Goal: Use online tool/utility: Utilize a website feature to perform a specific function

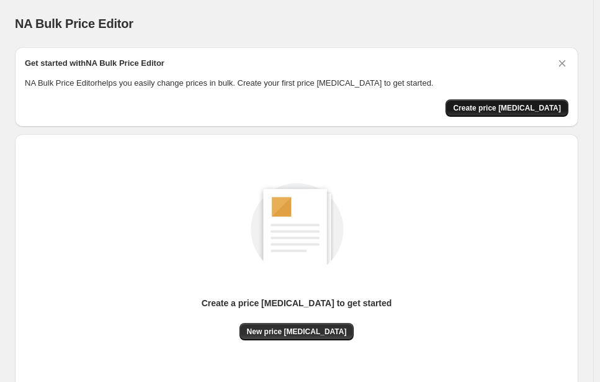
click at [488, 114] on button "Create price [MEDICAL_DATA]" at bounding box center [506, 107] width 123 height 17
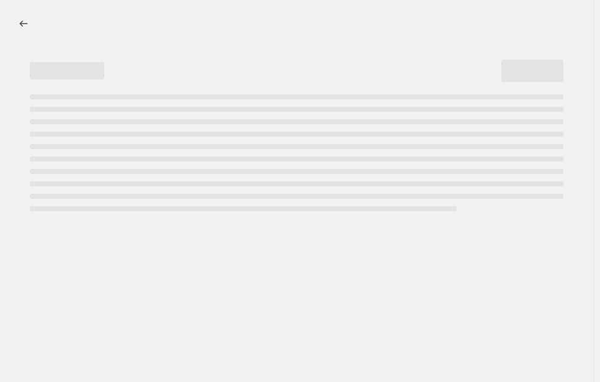
select select "percentage"
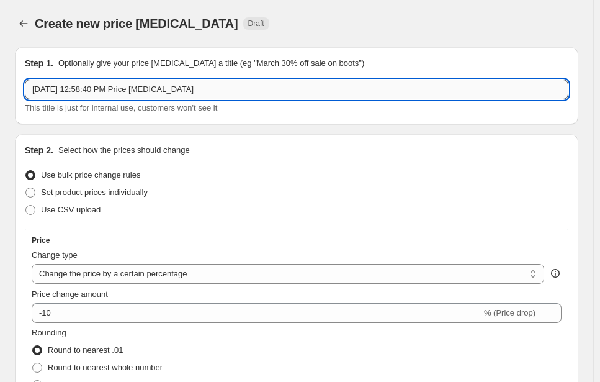
click at [109, 90] on input "[DATE] 12:58:40 PM Price [MEDICAL_DATA]" at bounding box center [296, 89] width 543 height 20
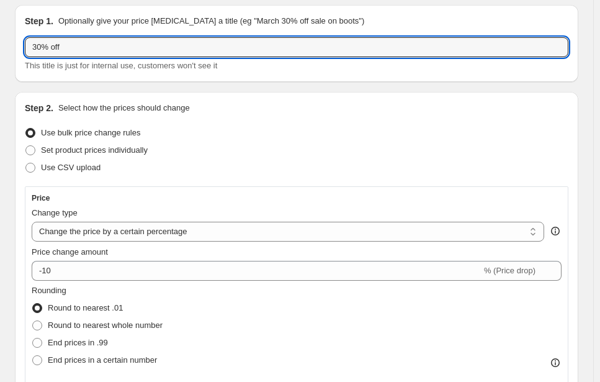
scroll to position [62, 0]
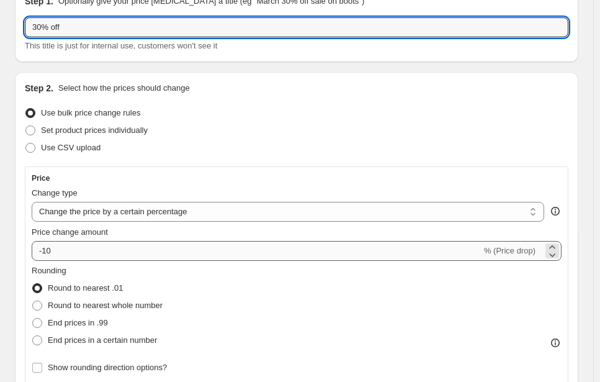
type input "30% off"
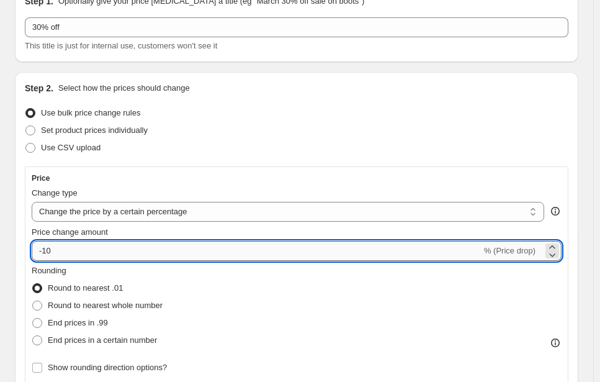
drag, startPoint x: 81, startPoint y: 251, endPoint x: 43, endPoint y: 255, distance: 38.0
click at [43, 255] on input "-10" at bounding box center [257, 251] width 450 height 20
type input "-30"
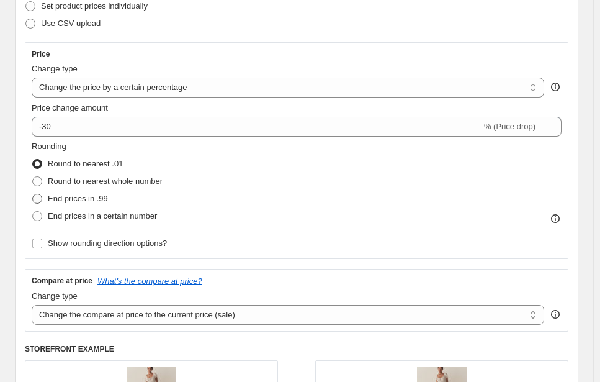
click at [69, 195] on span "End prices in .99" at bounding box center [78, 198] width 60 height 9
click at [33, 194] on input "End prices in .99" at bounding box center [32, 194] width 1 height 1
radio input "true"
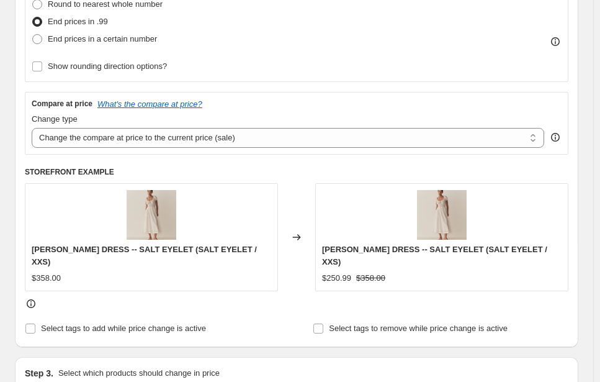
scroll to position [372, 0]
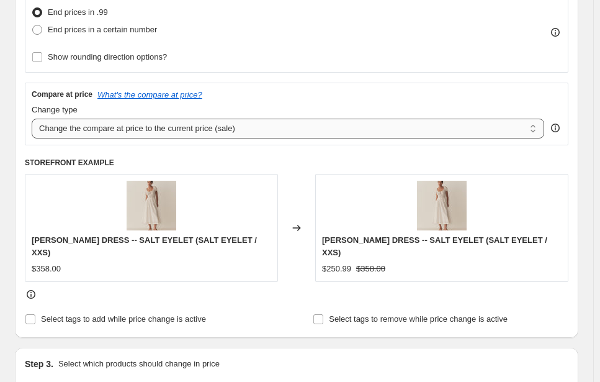
click at [179, 129] on select "Change the compare at price to the current price (sale) Change the compare at p…" at bounding box center [288, 128] width 512 height 20
click at [310, 45] on div "Rounding Round to nearest .01 Round to nearest whole number End prices in .99 E…" at bounding box center [297, 10] width 530 height 112
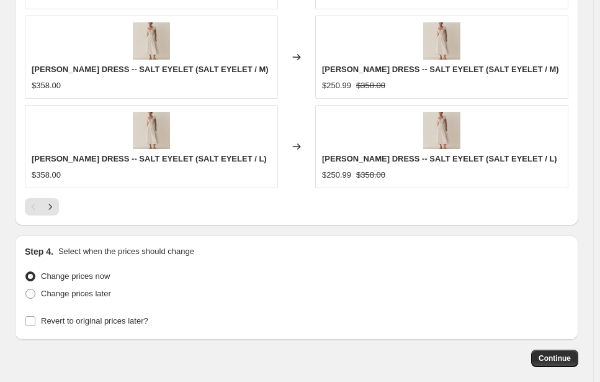
scroll to position [1171, 0]
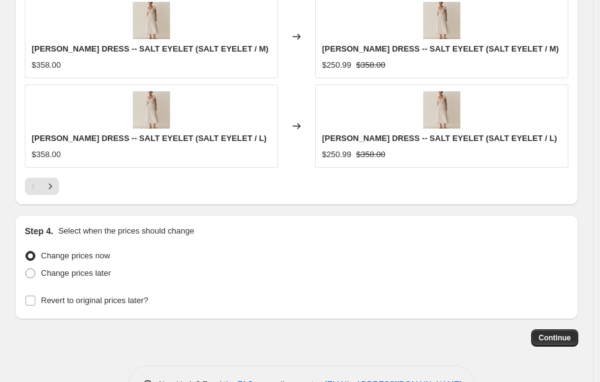
click at [539, 329] on div "Continue" at bounding box center [296, 337] width 563 height 17
click at [550, 333] on span "Continue" at bounding box center [555, 338] width 32 height 10
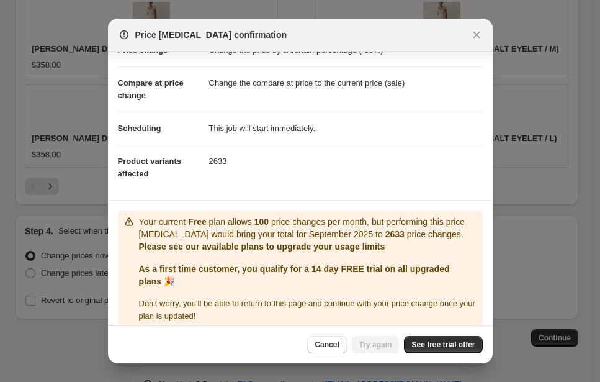
scroll to position [50, 0]
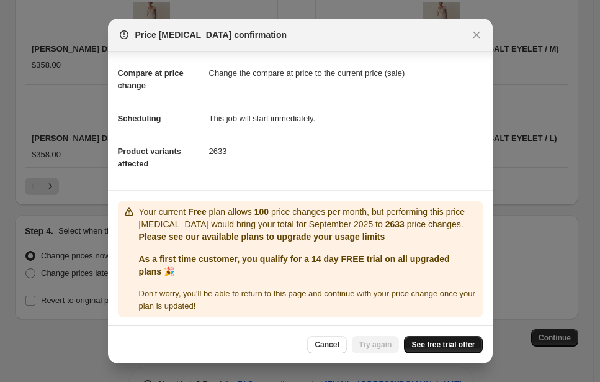
click at [428, 337] on link "See free trial offer" at bounding box center [443, 344] width 78 height 17
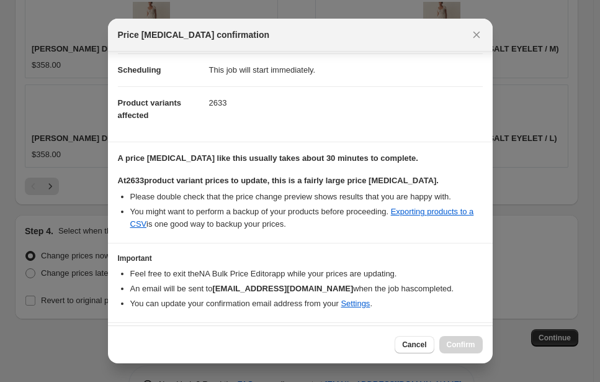
scroll to position [130, 0]
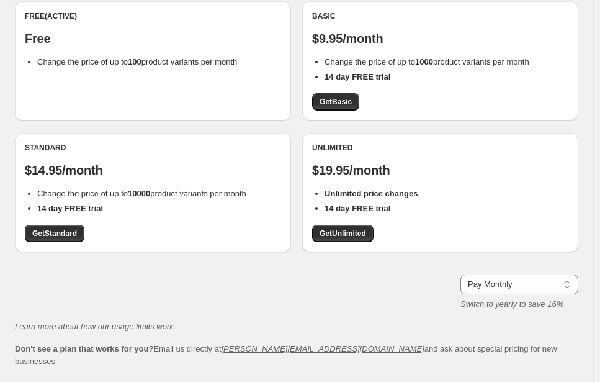
scroll to position [203, 0]
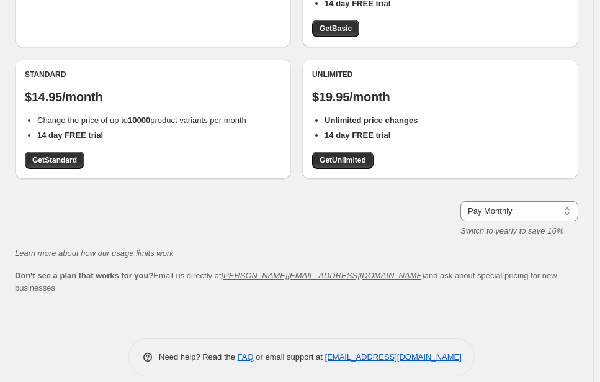
click at [331, 150] on div "Unlimited $19.95/month Unlimited price changes 14 day FREE trial Get Unlimited" at bounding box center [440, 118] width 256 height 99
click at [331, 161] on span "Get Unlimited" at bounding box center [343, 160] width 47 height 10
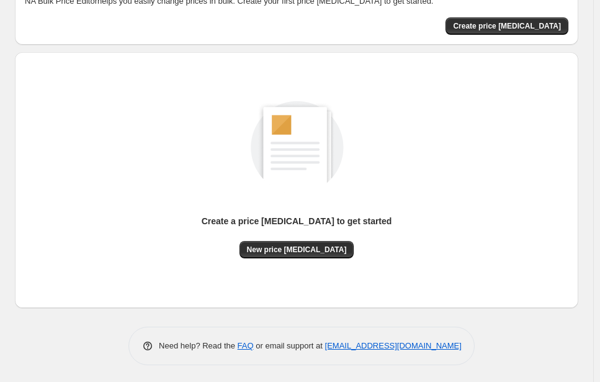
scroll to position [83, 0]
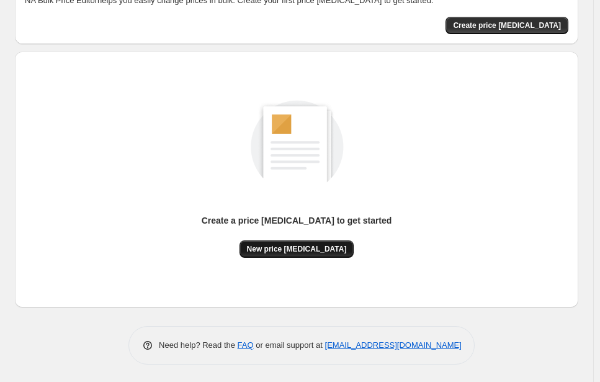
click at [320, 246] on span "New price [MEDICAL_DATA]" at bounding box center [297, 249] width 100 height 10
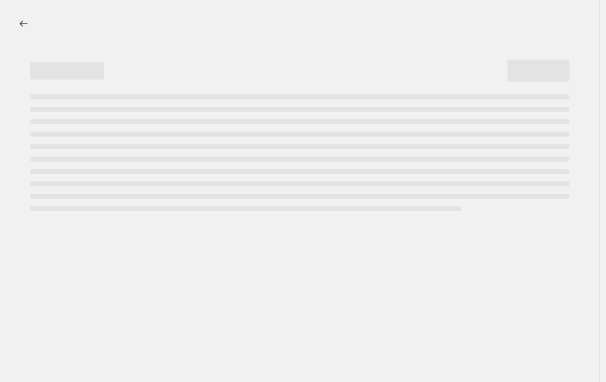
select select "percentage"
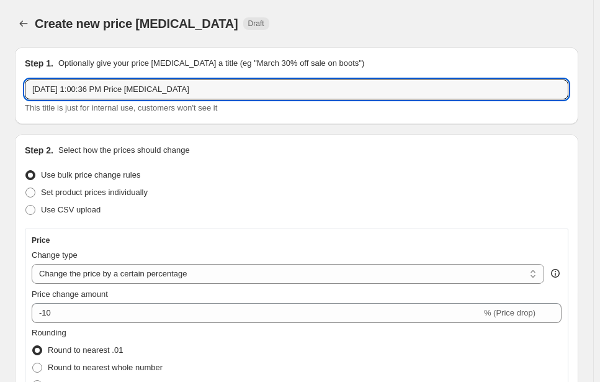
drag, startPoint x: 210, startPoint y: 95, endPoint x: 11, endPoint y: 87, distance: 198.7
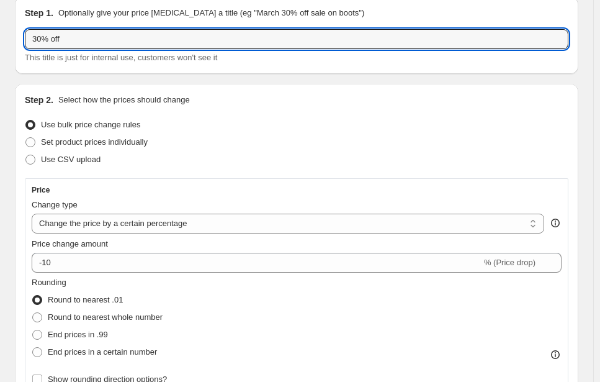
scroll to position [62, 0]
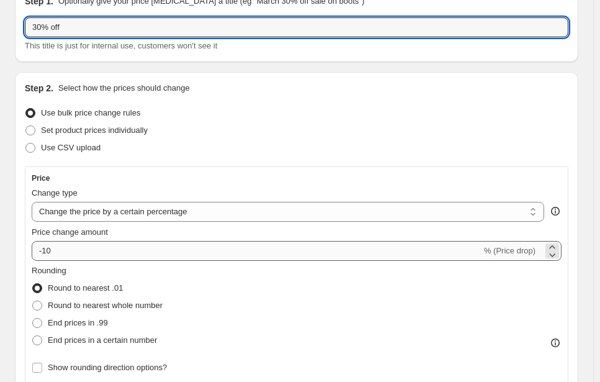
type input "30% off"
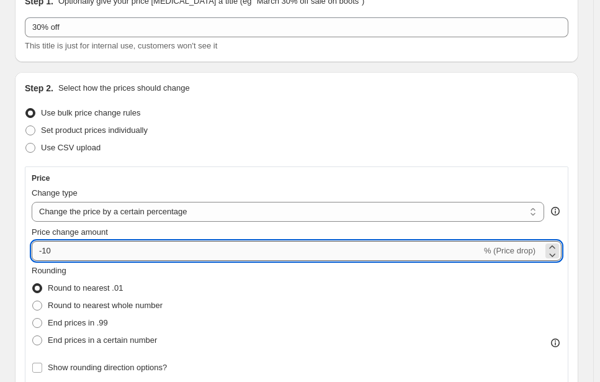
drag, startPoint x: 57, startPoint y: 256, endPoint x: 41, endPoint y: 259, distance: 16.4
click at [41, 259] on input "-10" at bounding box center [257, 251] width 450 height 20
type input "-30"
click at [52, 315] on label "End prices in .99" at bounding box center [70, 322] width 76 height 17
click at [33, 318] on input "End prices in .99" at bounding box center [32, 318] width 1 height 1
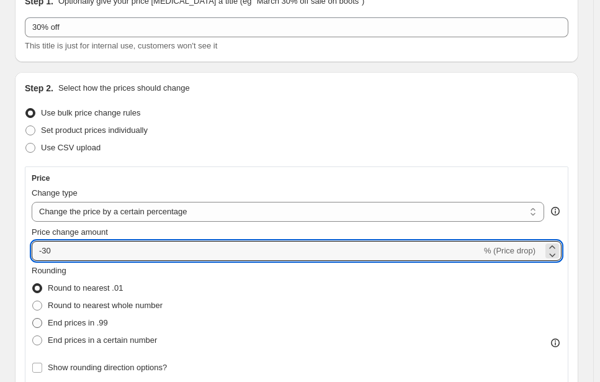
radio input "true"
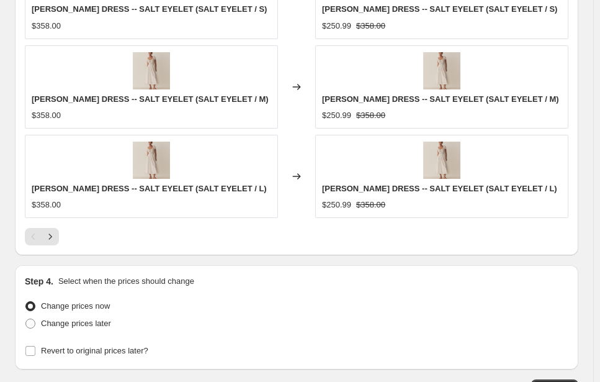
scroll to position [1171, 0]
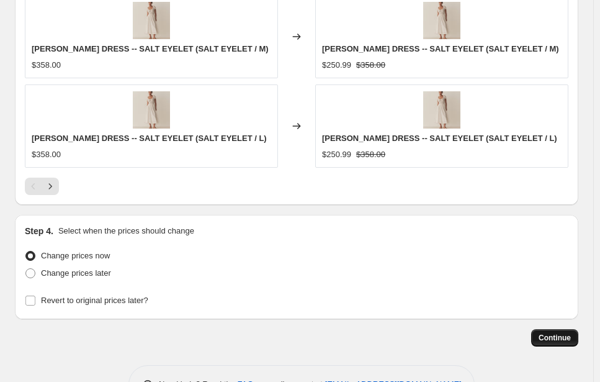
click at [548, 333] on span "Continue" at bounding box center [555, 338] width 32 height 10
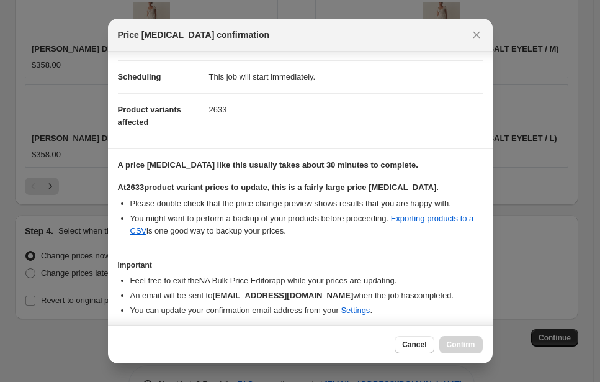
scroll to position [130, 0]
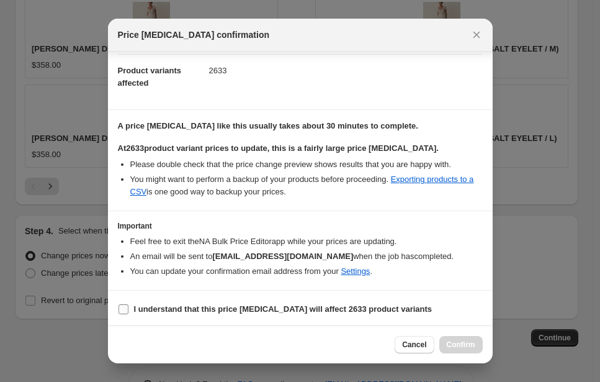
click at [192, 303] on span "I understand that this price [MEDICAL_DATA] will affect 2633 product variants" at bounding box center [283, 309] width 298 height 12
click at [128, 304] on input "I understand that this price [MEDICAL_DATA] will affect 2633 product variants" at bounding box center [123, 309] width 10 height 10
checkbox input "true"
click at [457, 346] on span "Confirm" at bounding box center [461, 344] width 29 height 10
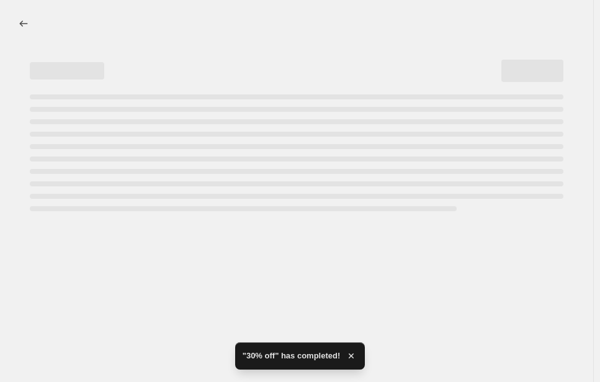
select select "percentage"
